Goal: Task Accomplishment & Management: Use online tool/utility

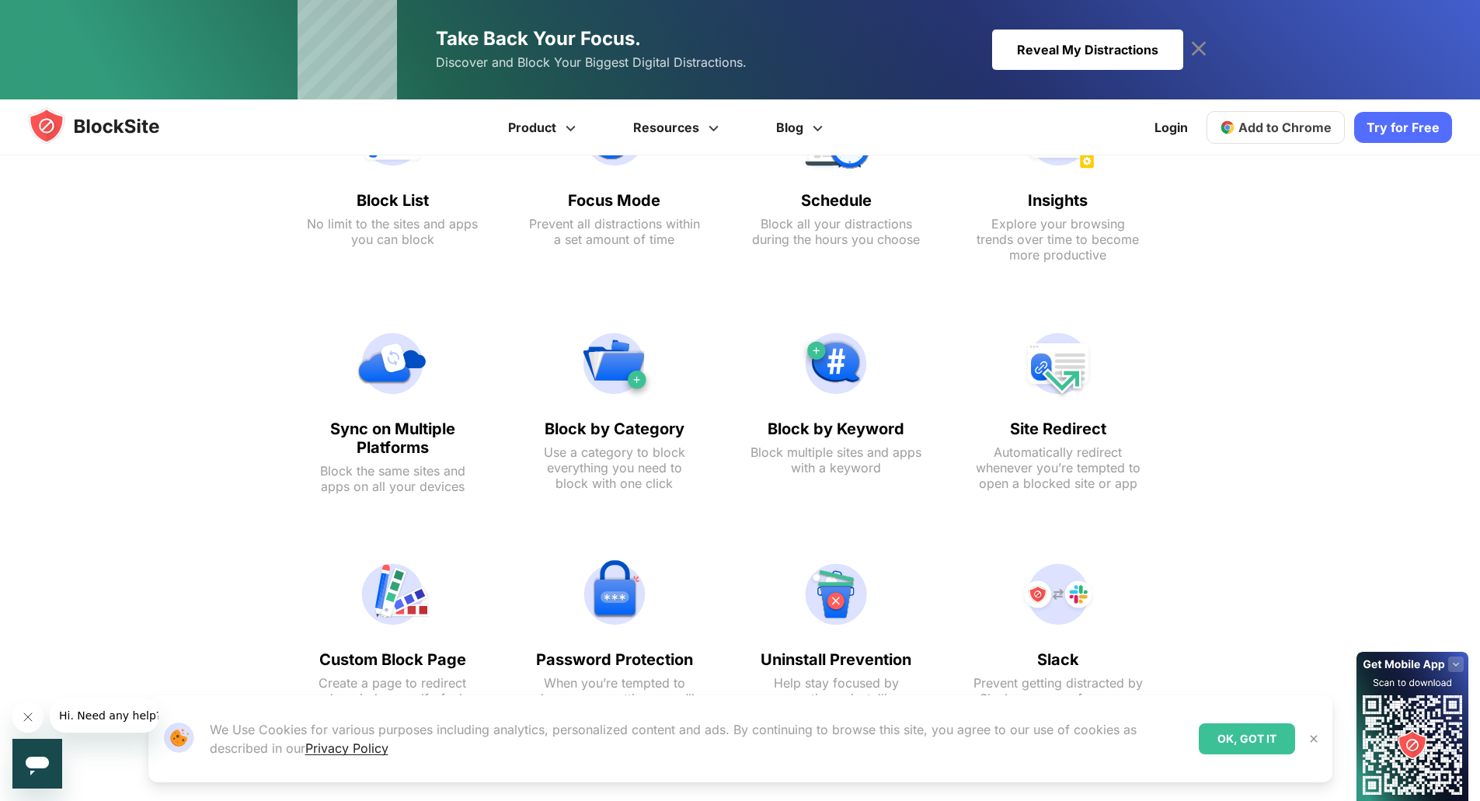
scroll to position [845, 0]
click at [1273, 127] on span "Add to Chrome" at bounding box center [1284, 128] width 93 height 16
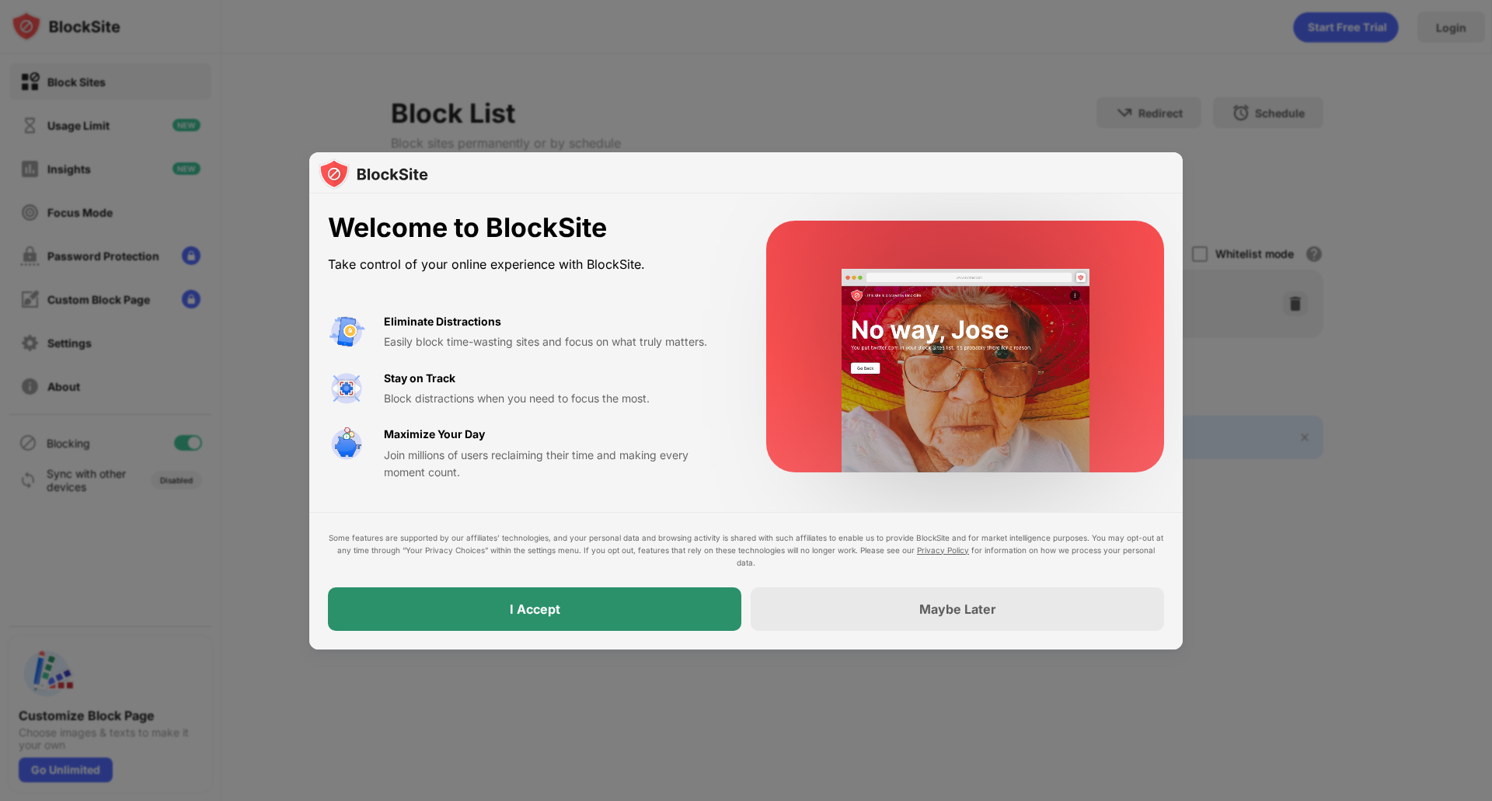
click at [606, 606] on div "I Accept" at bounding box center [534, 609] width 413 height 44
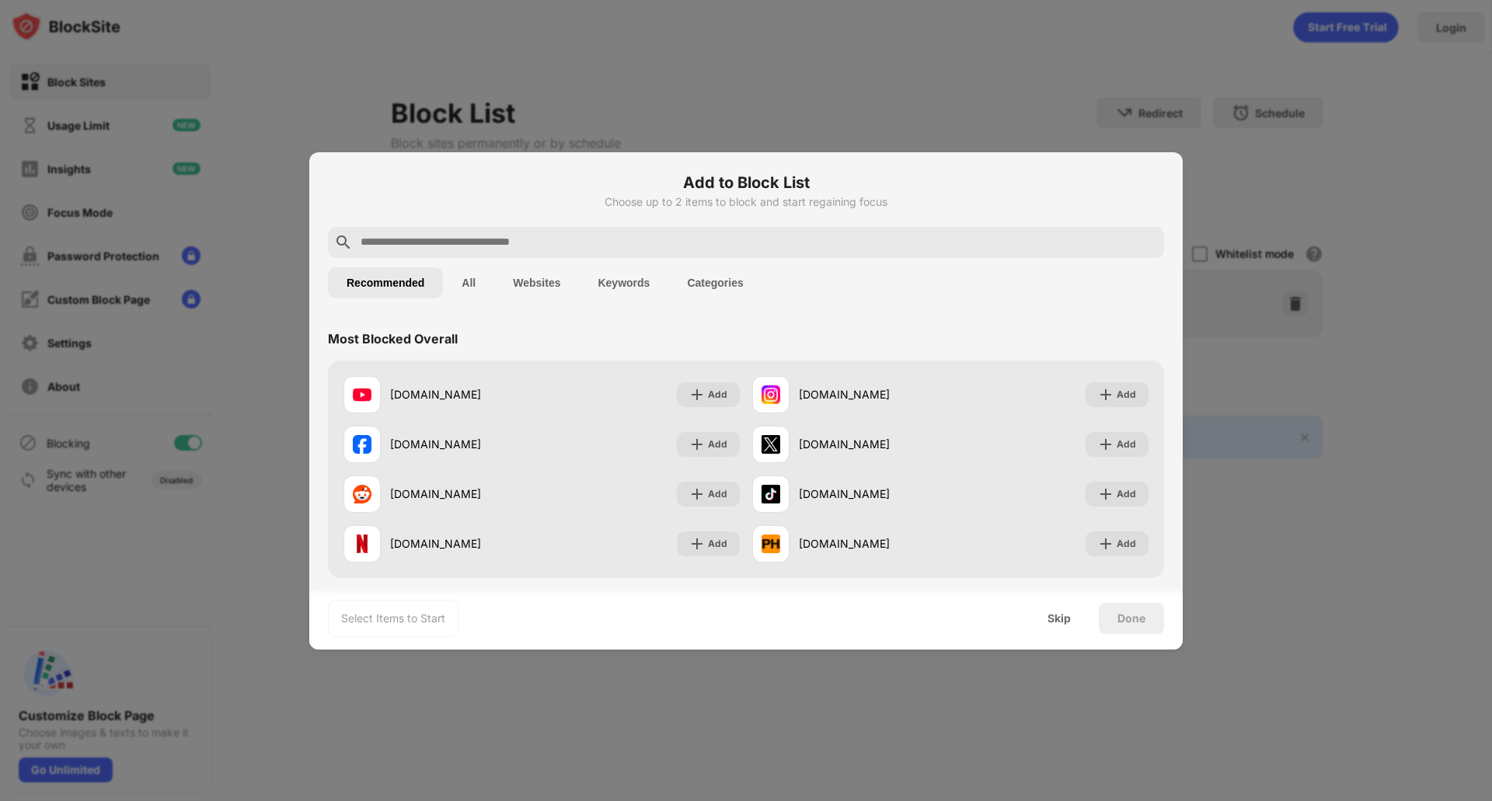
click at [272, 61] on div at bounding box center [746, 400] width 1492 height 801
click at [1054, 614] on div "Skip" at bounding box center [1058, 618] width 23 height 12
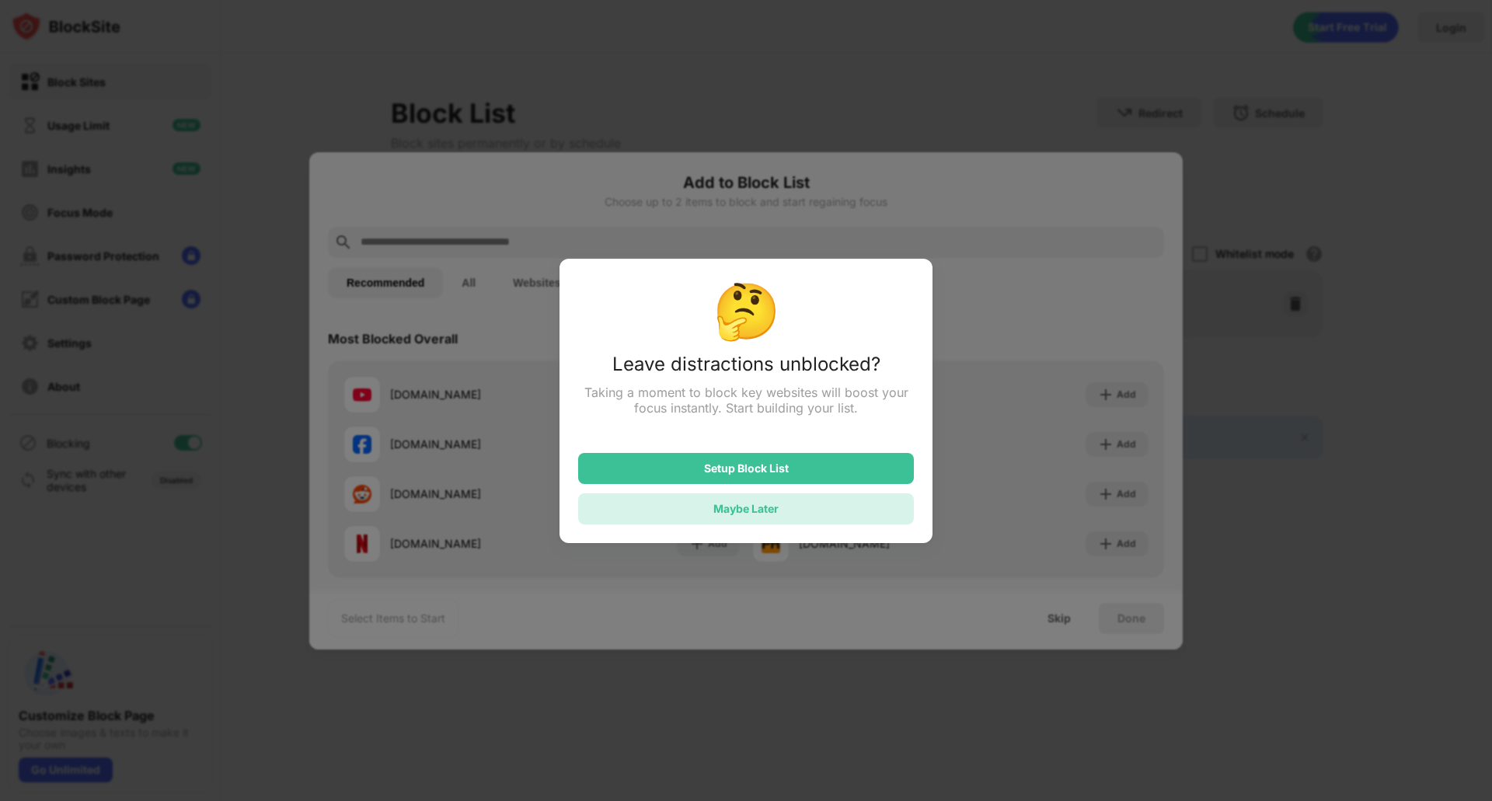
click at [865, 524] on div "Maybe Later" at bounding box center [746, 508] width 336 height 31
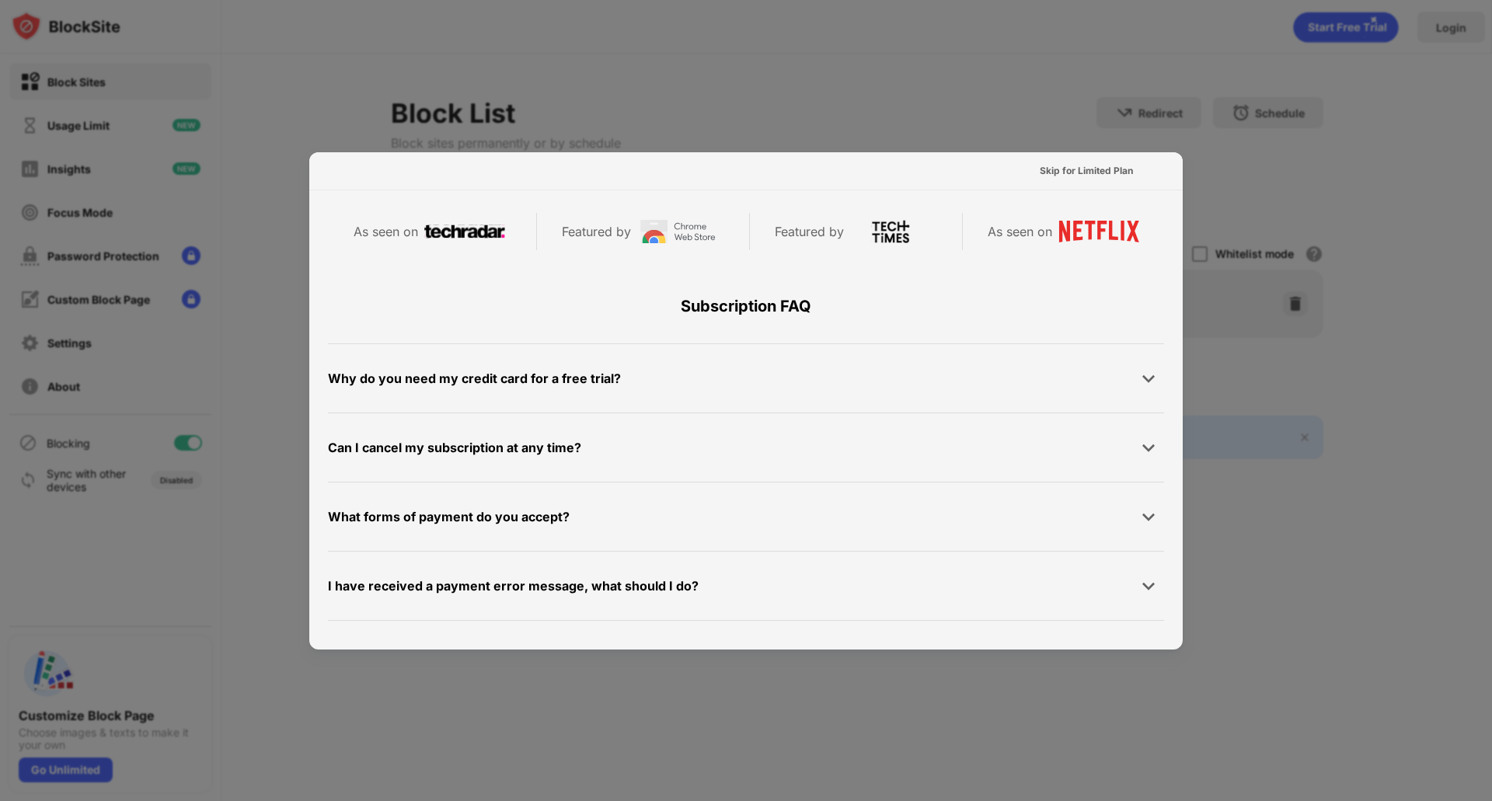
scroll to position [757, 0]
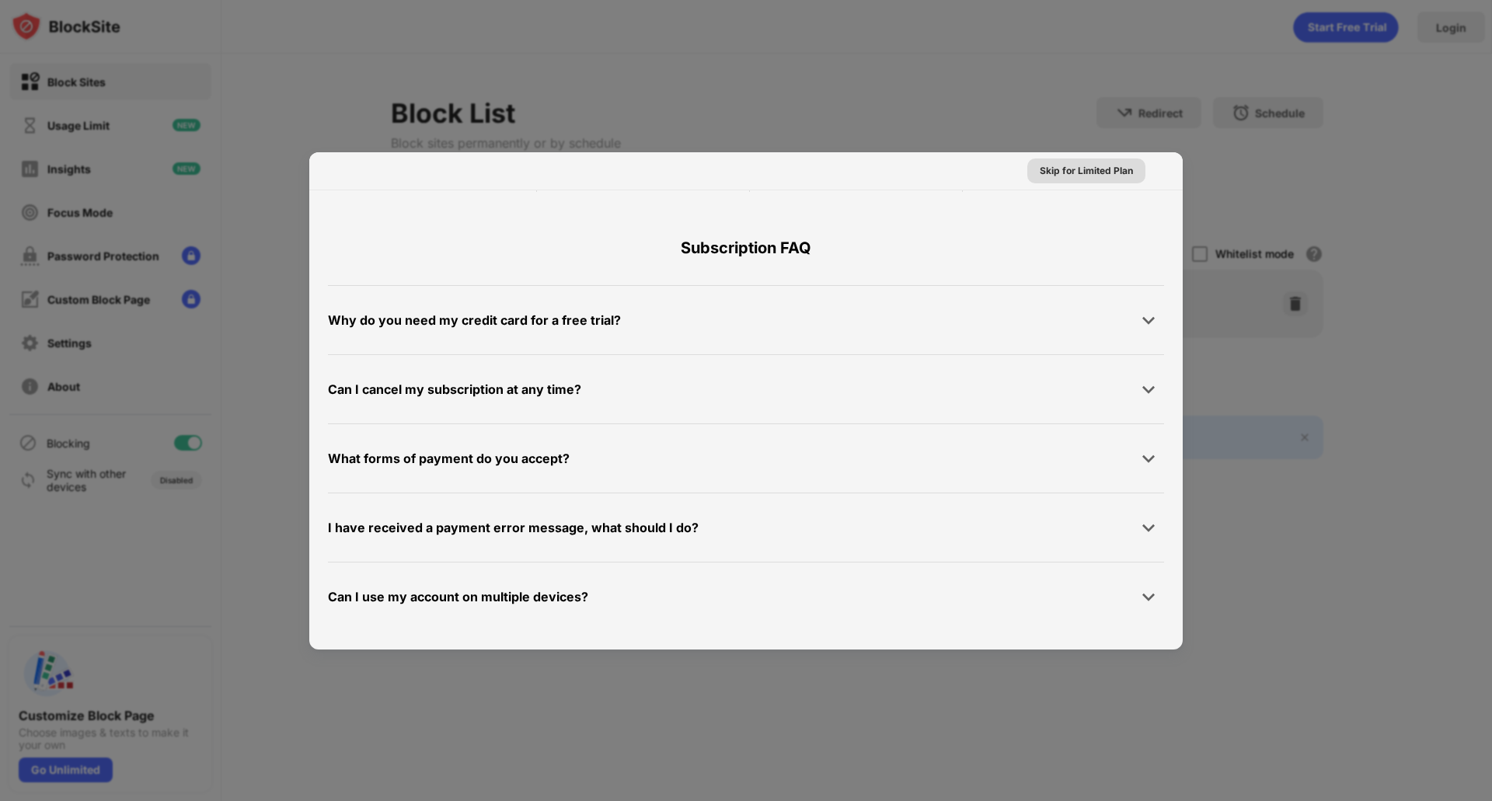
click at [1057, 172] on div "Skip for Limited Plan" at bounding box center [1085, 171] width 93 height 16
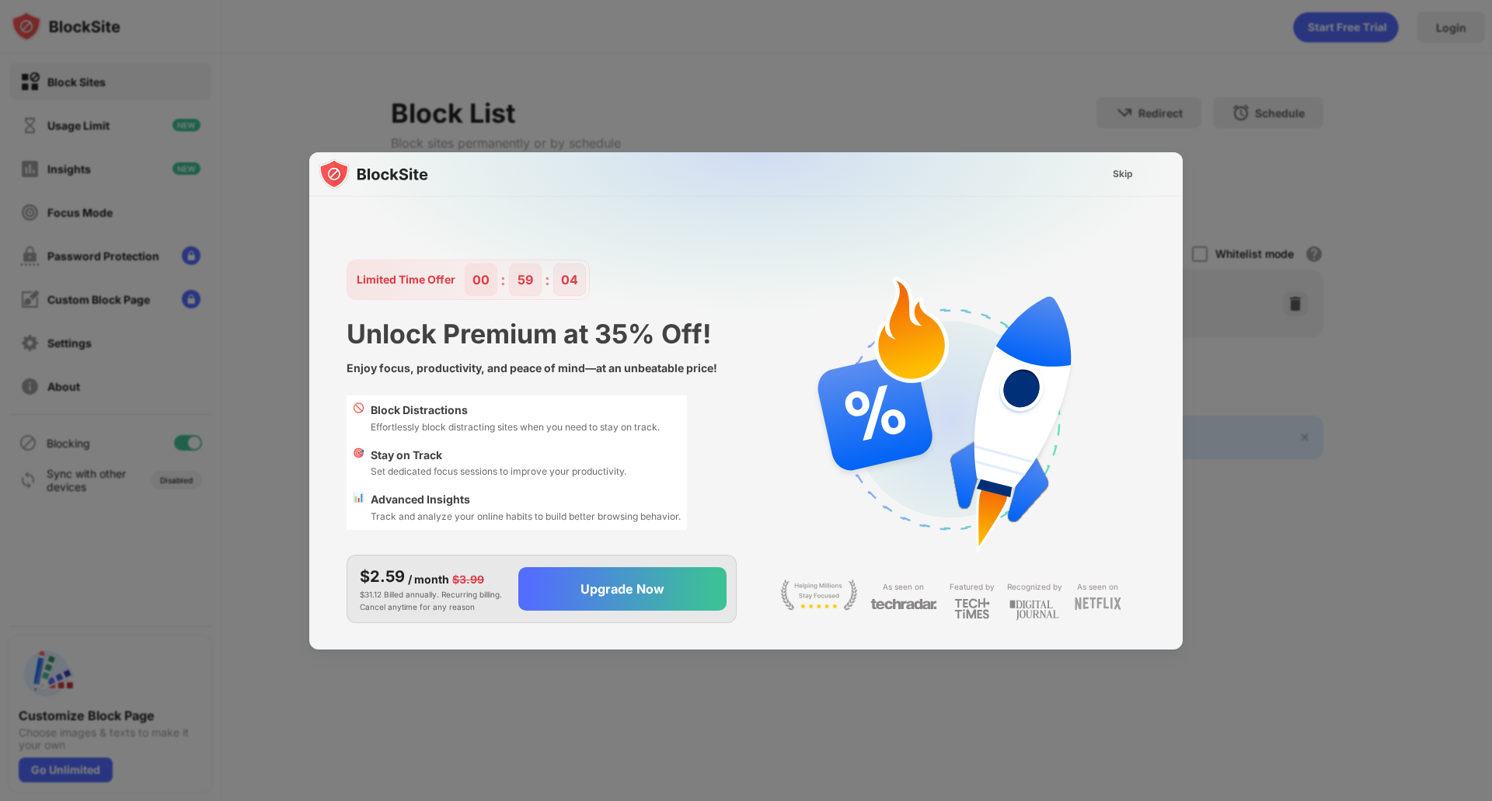
scroll to position [0, 0]
click at [1130, 179] on div "Skip" at bounding box center [1123, 174] width 20 height 16
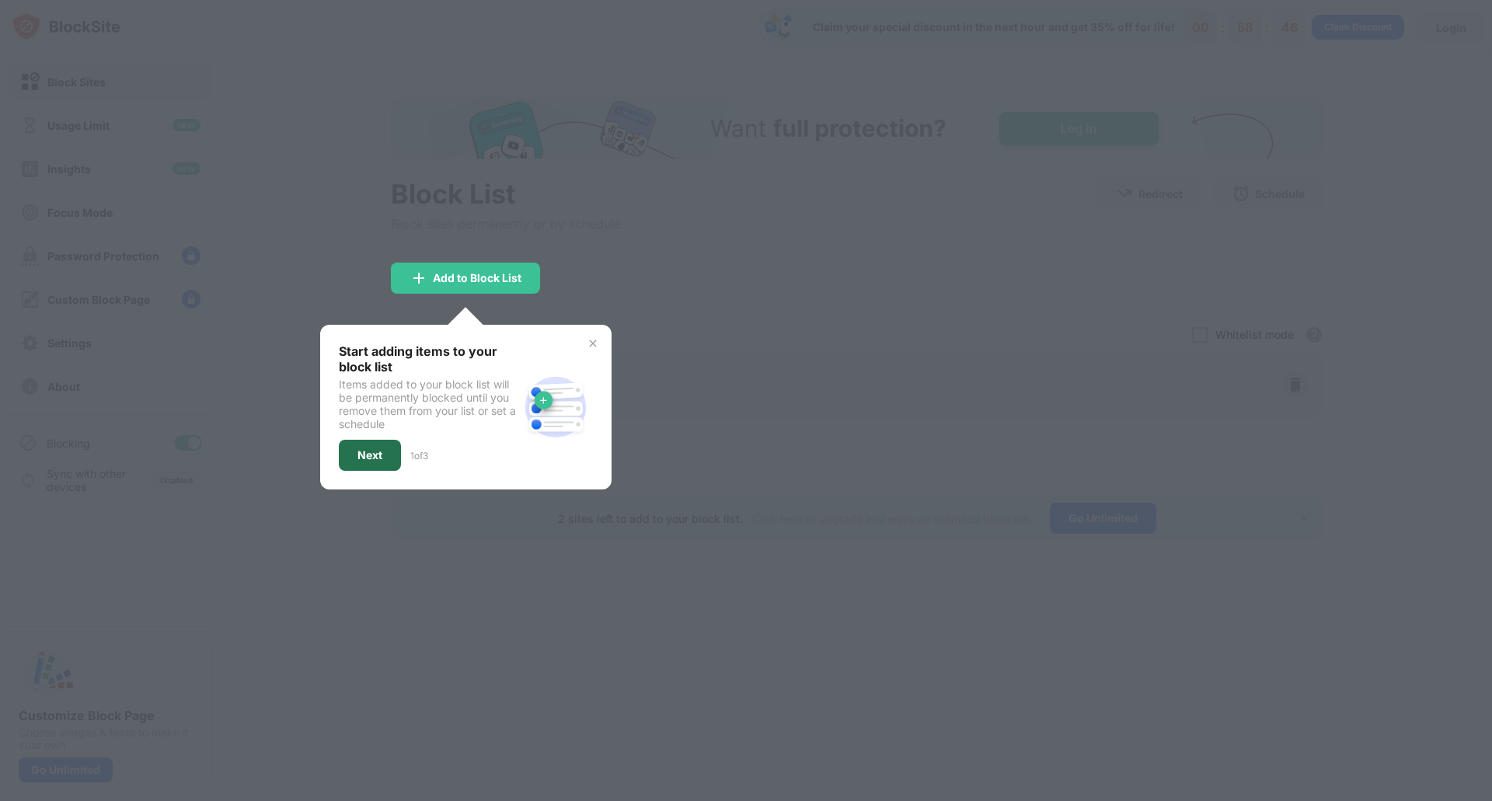
click at [374, 447] on div "Next" at bounding box center [370, 455] width 62 height 31
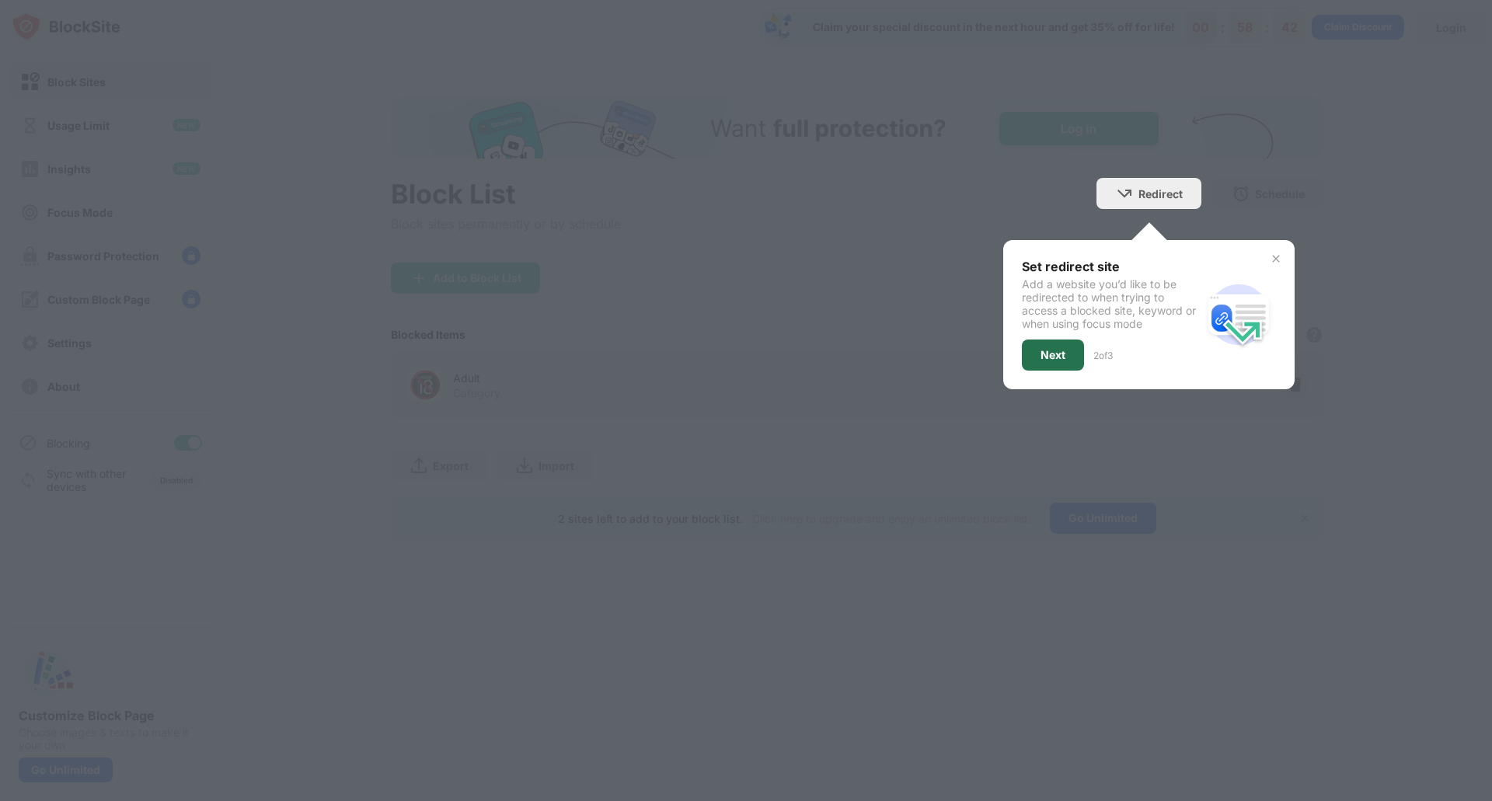
click at [1041, 360] on div "Next" at bounding box center [1052, 355] width 25 height 12
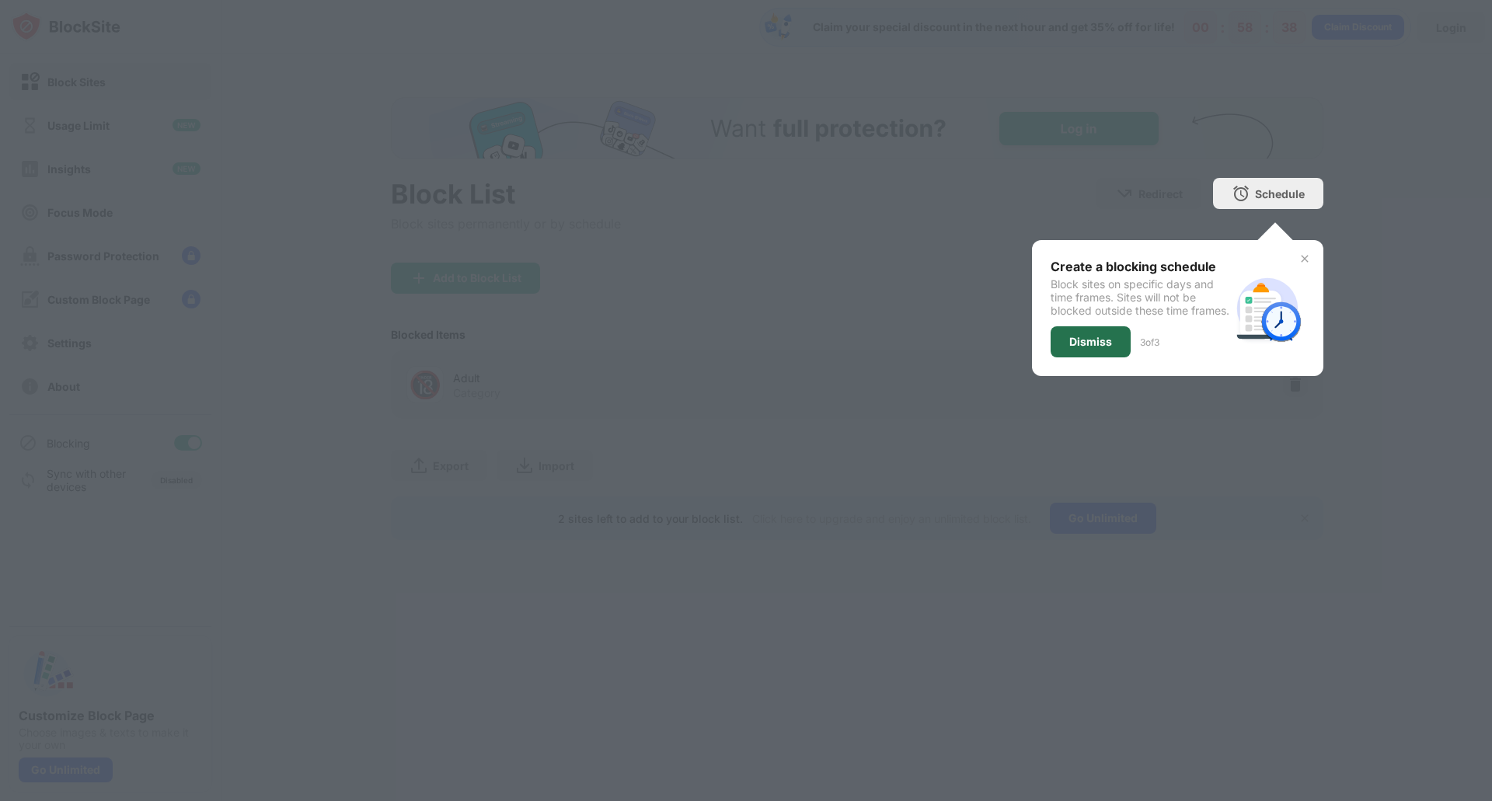
click at [1065, 357] on div "Dismiss" at bounding box center [1090, 341] width 80 height 31
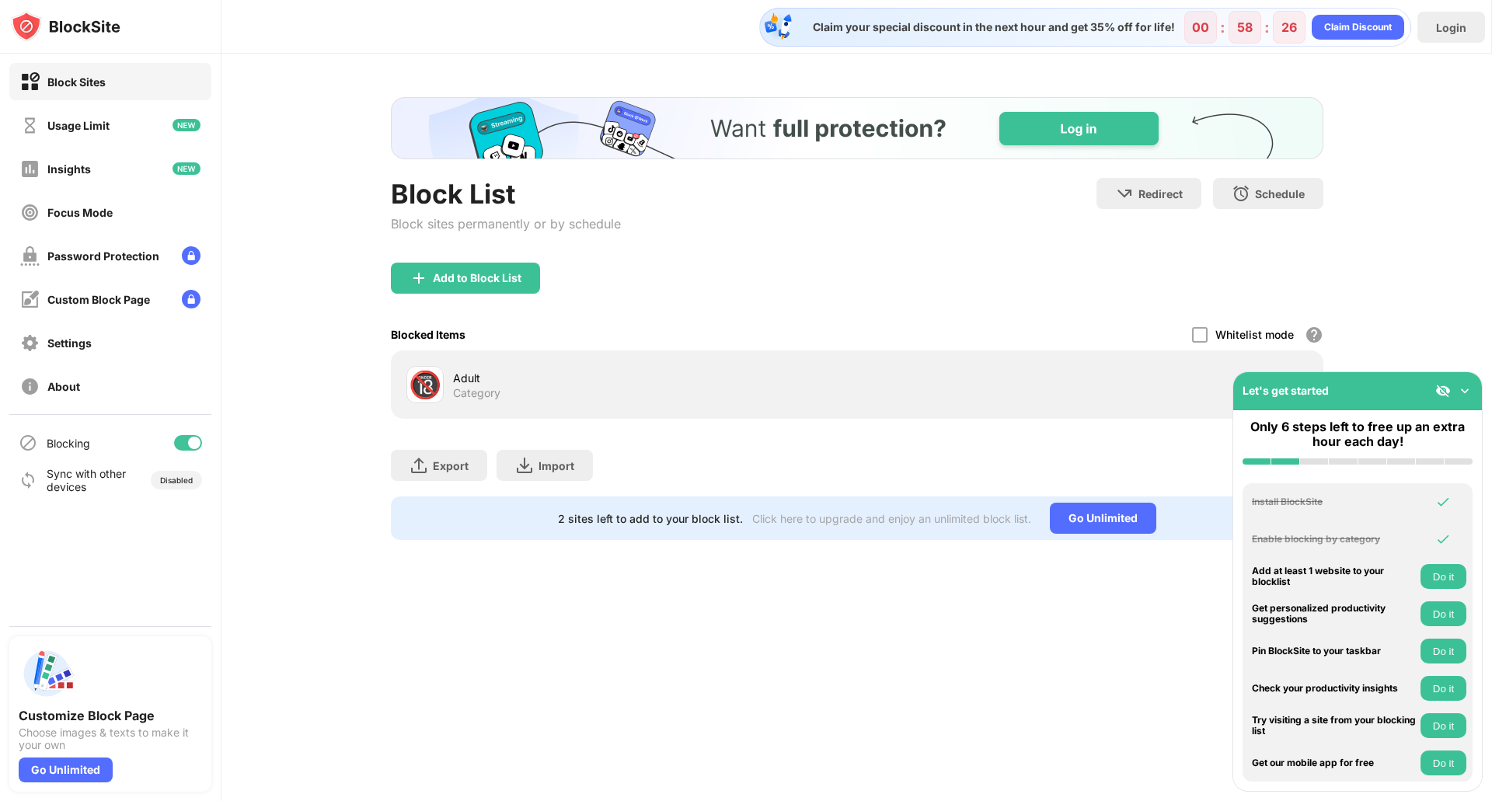
click at [1461, 392] on img at bounding box center [1465, 391] width 16 height 16
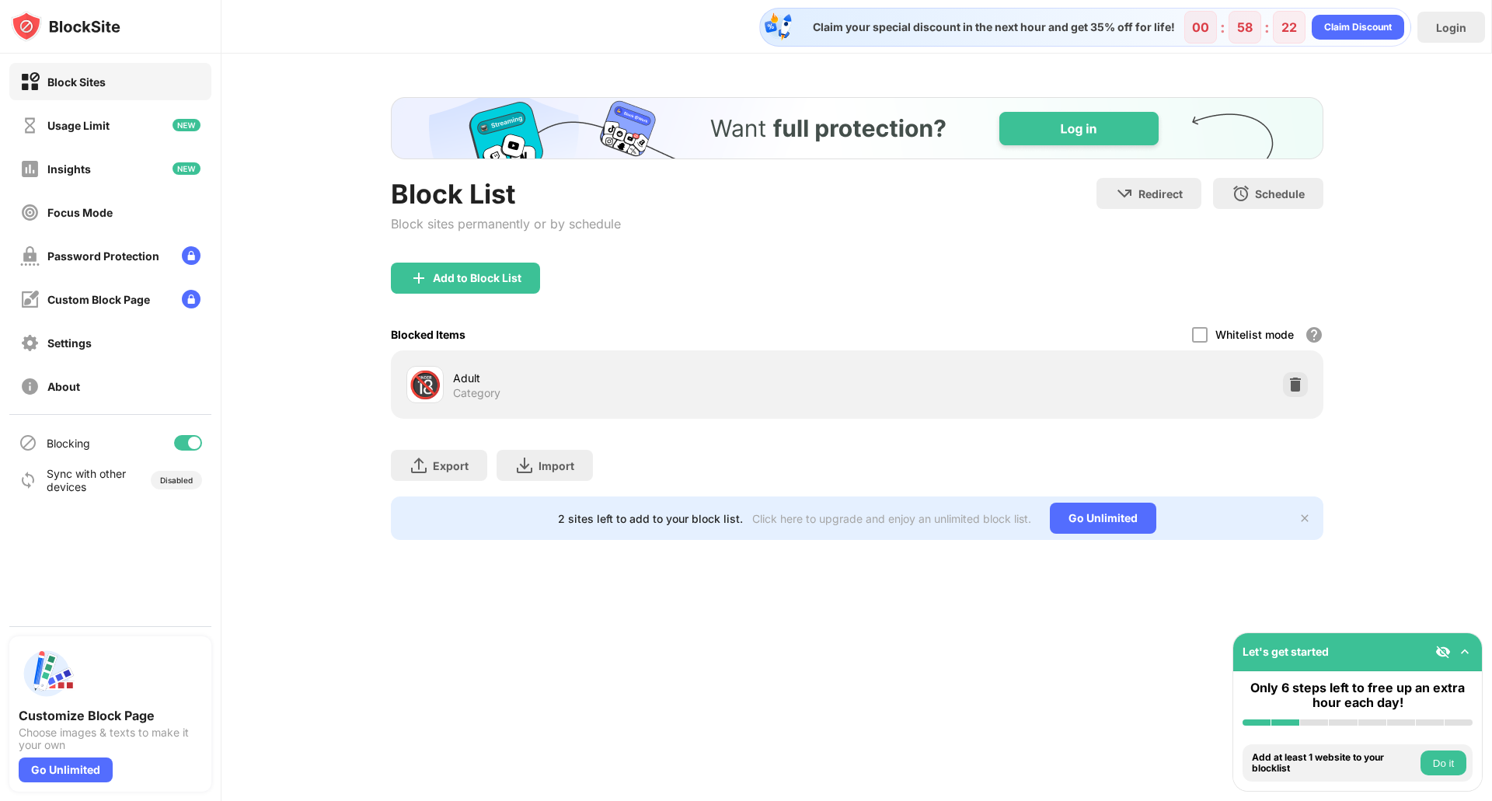
click at [1404, 524] on div "Block List Block sites permanently or by schedule Redirect Choose a site to be …" at bounding box center [856, 319] width 1270 height 530
click at [51, 404] on div "About" at bounding box center [110, 385] width 202 height 37
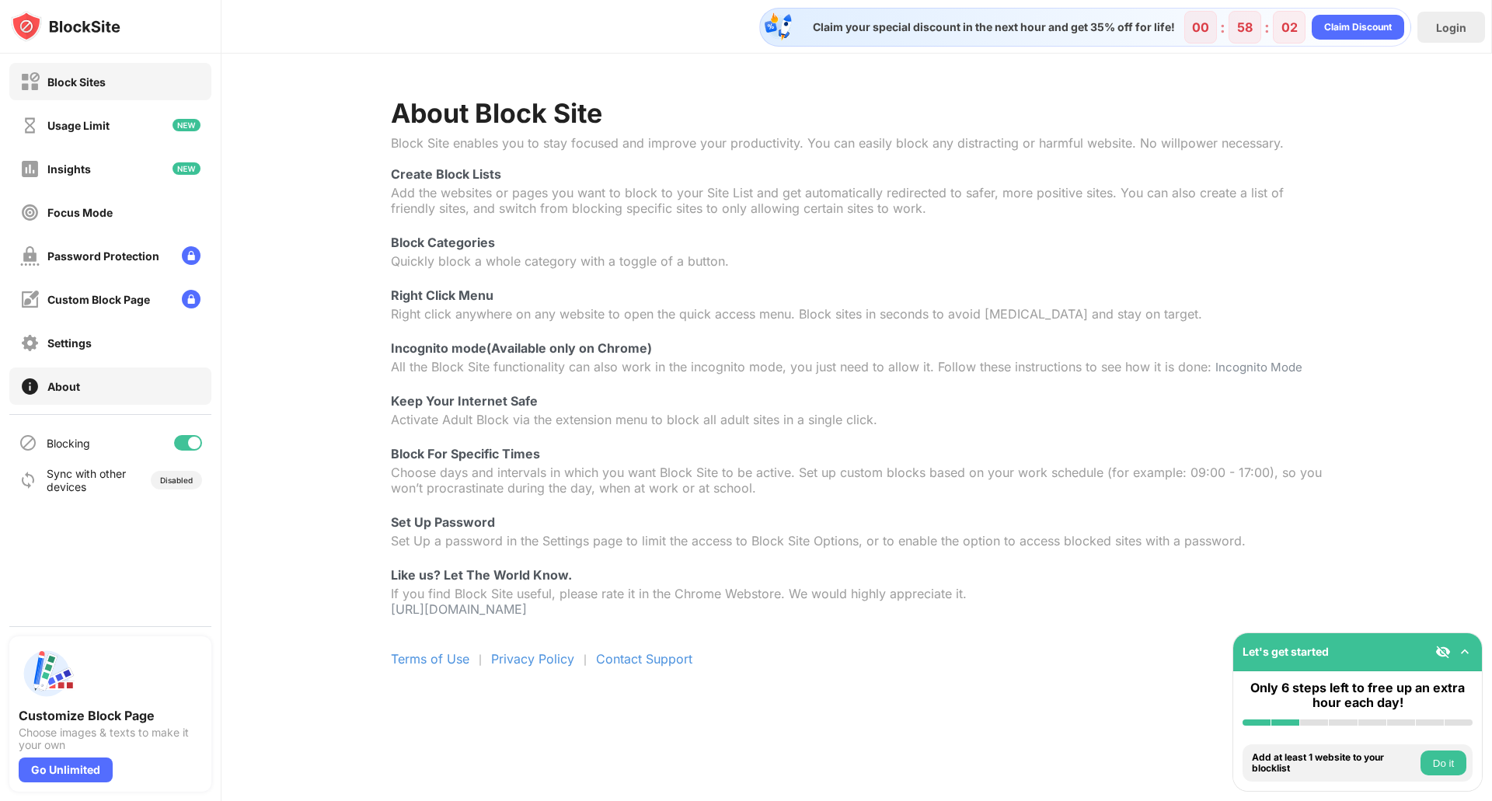
click at [116, 93] on div "Block Sites" at bounding box center [110, 81] width 202 height 37
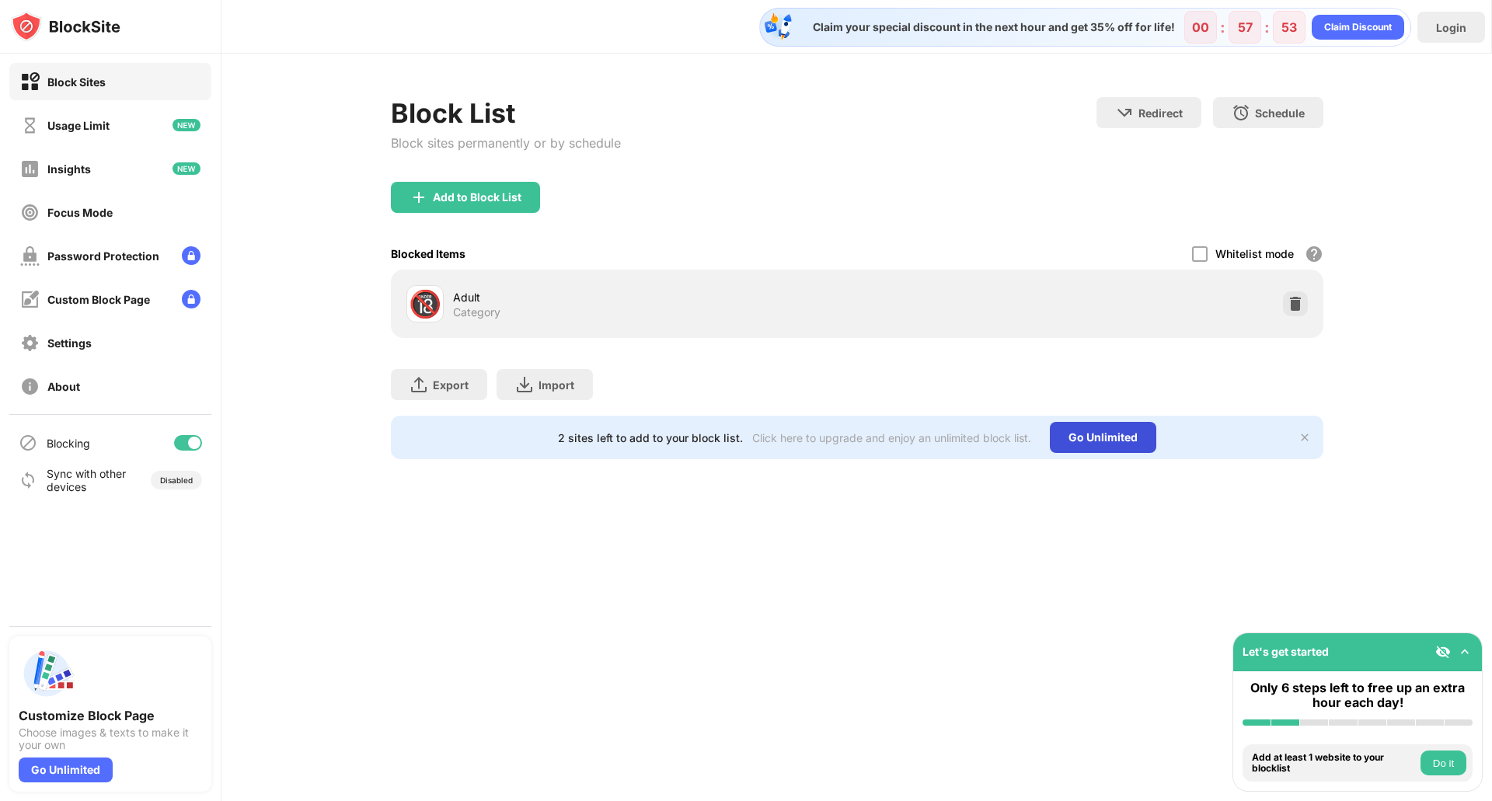
click at [1131, 439] on div "Go Unlimited" at bounding box center [1103, 437] width 106 height 31
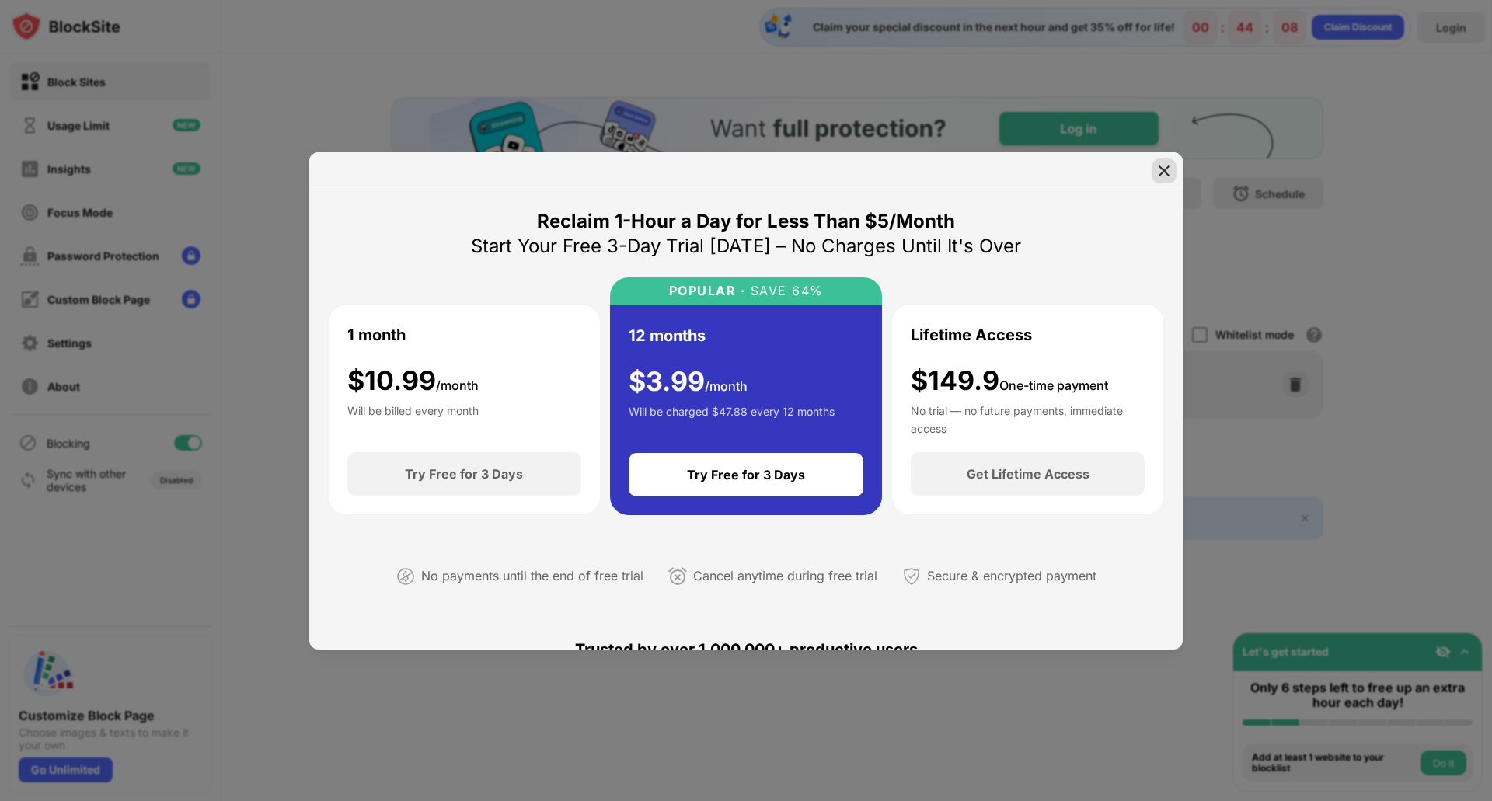
click at [1154, 169] on div at bounding box center [1163, 170] width 25 height 25
